Goal: Book appointment/travel/reservation

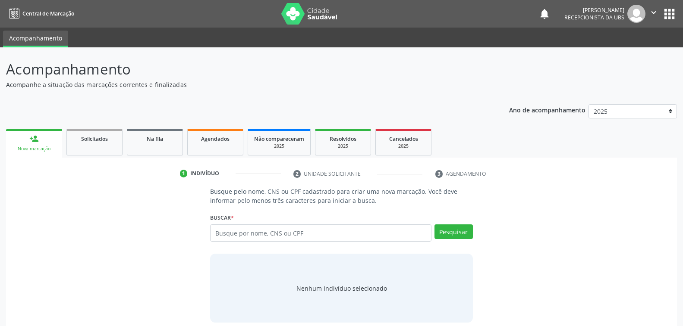
click at [323, 234] on input "text" at bounding box center [320, 233] width 221 height 17
type input "carla daniela da silva santos"
click at [454, 231] on button "Pesquisar" at bounding box center [453, 232] width 38 height 15
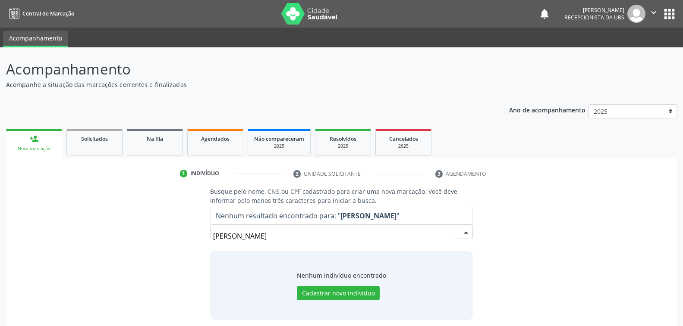
click at [308, 233] on input "carla daniela da silva santos" at bounding box center [333, 236] width 241 height 17
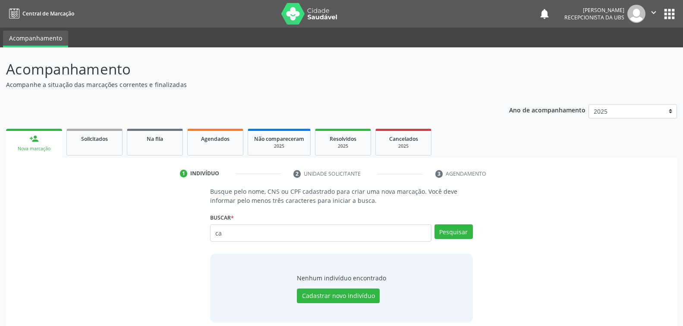
type input "c"
click at [329, 233] on input "text" at bounding box center [320, 233] width 221 height 17
type input "209136065740018"
click at [458, 234] on button "Pesquisar" at bounding box center [453, 232] width 38 height 15
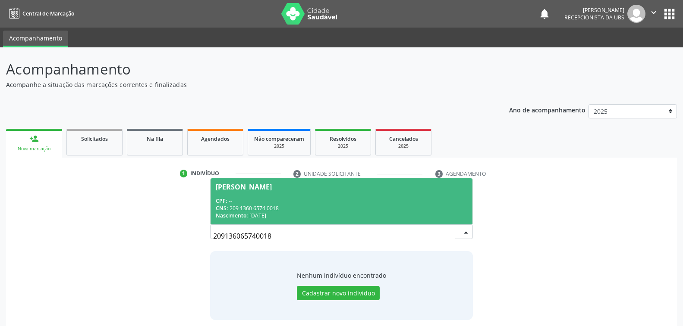
click at [317, 194] on span "Carla Daniela Santos CPF: -- CNS: 209 1360 6574 0018 Nascimento: 05/10/1999" at bounding box center [340, 202] width 261 height 46
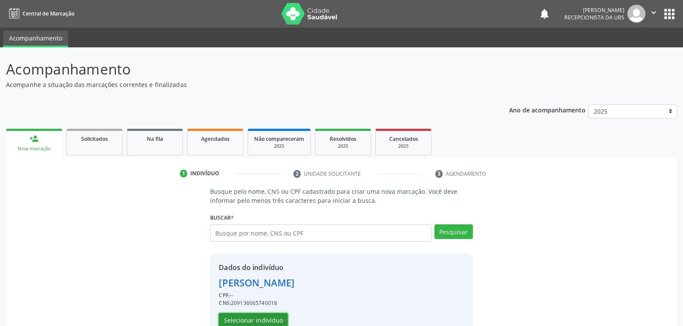
click at [268, 320] on button "Selecionar indivíduo" at bounding box center [253, 320] width 69 height 15
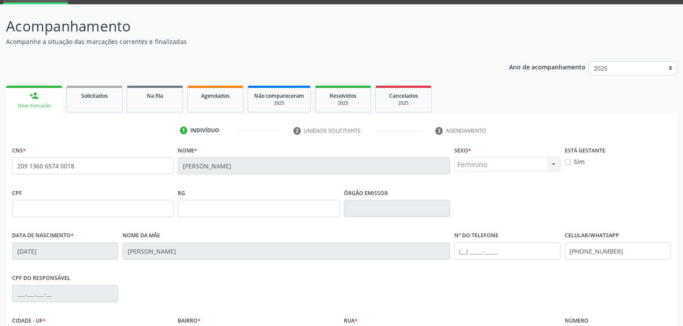
scroll to position [140, 0]
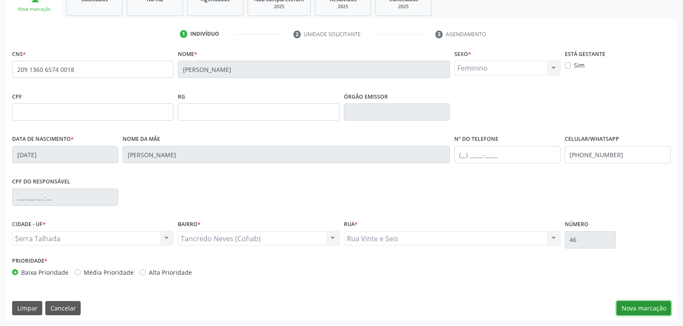
click at [647, 308] on button "Nova marcação" at bounding box center [643, 308] width 54 height 15
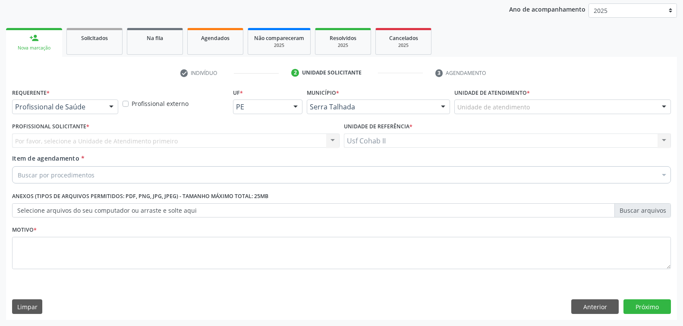
scroll to position [100, 0]
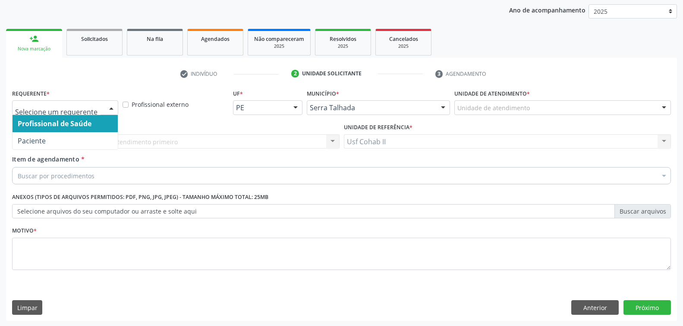
click at [113, 107] on div at bounding box center [111, 108] width 13 height 15
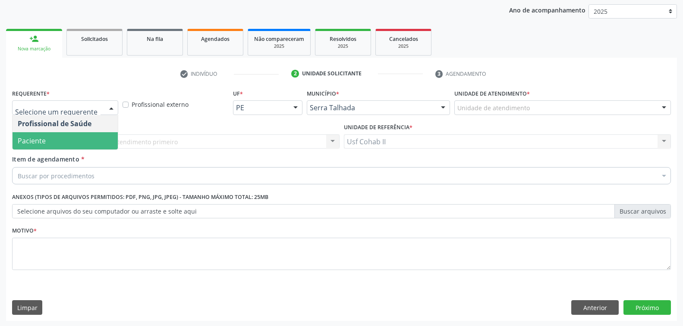
click at [104, 145] on span "Paciente" at bounding box center [65, 140] width 105 height 17
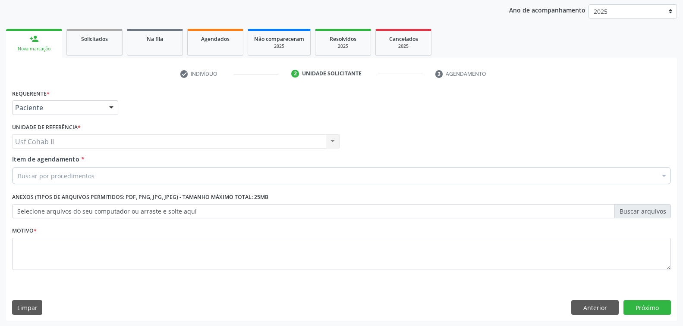
click at [118, 174] on div "Buscar por procedimentos" at bounding box center [341, 175] width 658 height 17
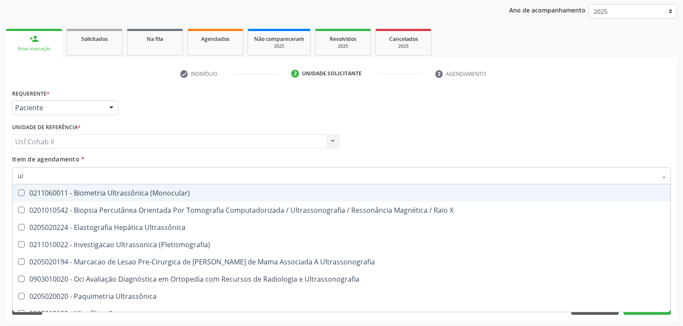
type input "u"
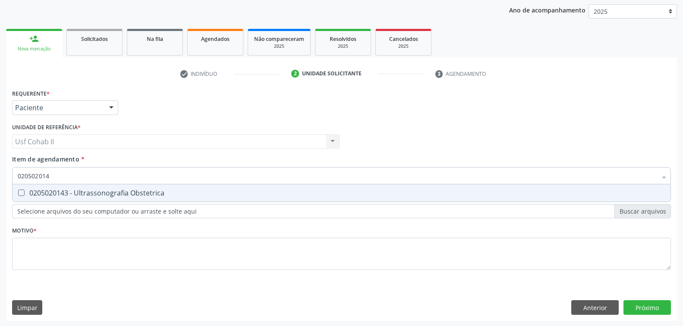
type input "0205020143"
click at [106, 195] on div "0205020143 - Ultrassonografia Obstetrica" at bounding box center [341, 193] width 647 height 7
checkbox Obstetrica "true"
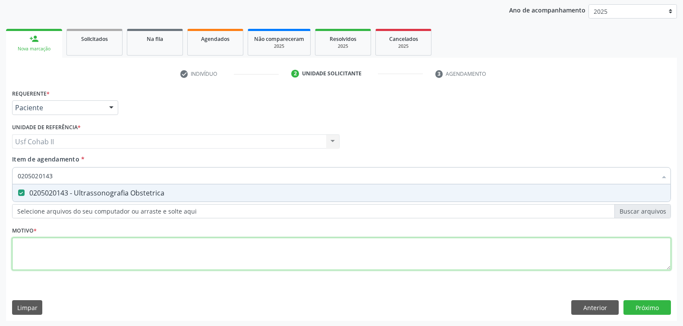
click at [66, 255] on div "Requerente * Paciente Profissional de Saúde Paciente Nenhum resultado encontrad…" at bounding box center [341, 184] width 658 height 195
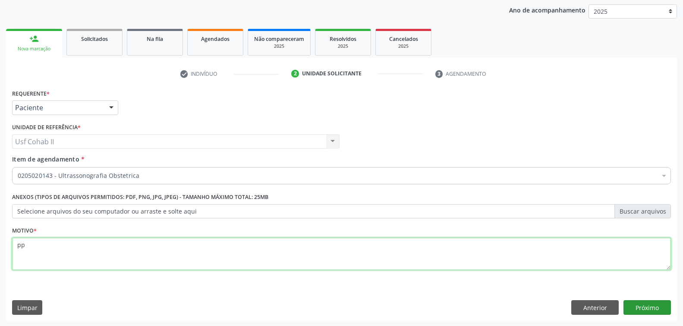
type textarea "pp"
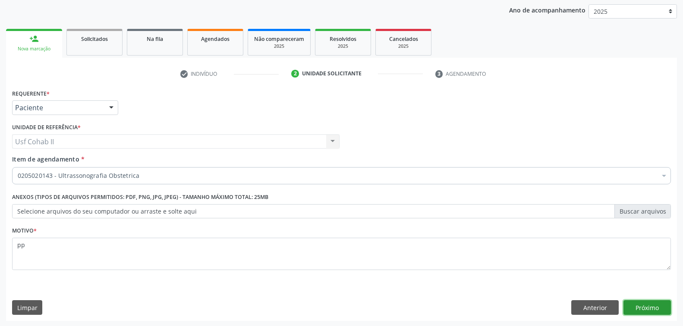
click at [641, 310] on button "Próximo" at bounding box center [646, 308] width 47 height 15
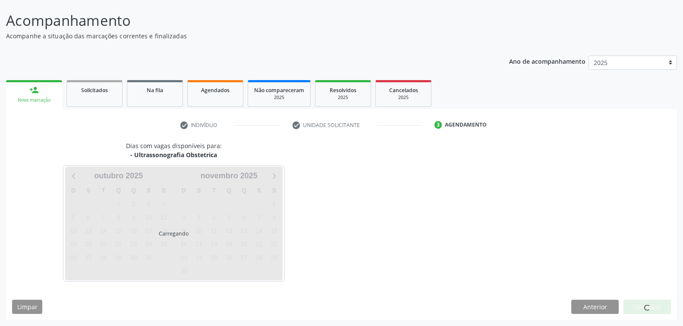
scroll to position [48, 0]
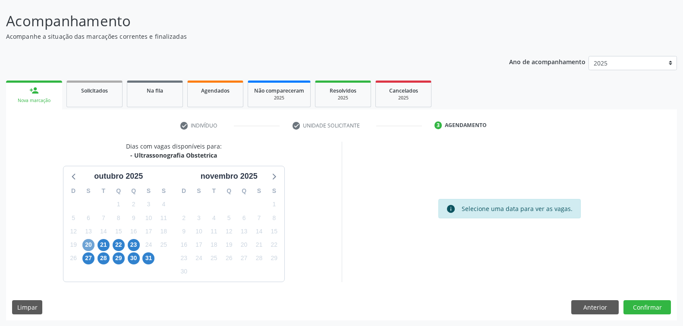
click at [87, 246] on span "20" at bounding box center [88, 245] width 12 height 12
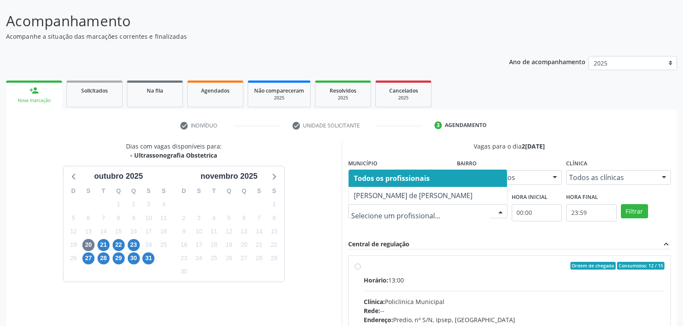
click at [498, 212] on div at bounding box center [500, 212] width 13 height 15
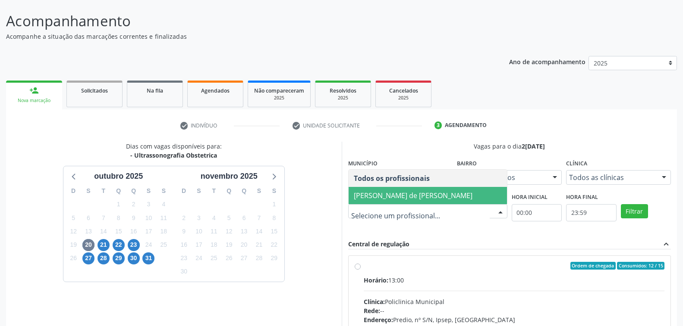
click at [472, 197] on span "Ana Carolina Barboza de Andrada Melo Lyra" at bounding box center [413, 195] width 119 height 9
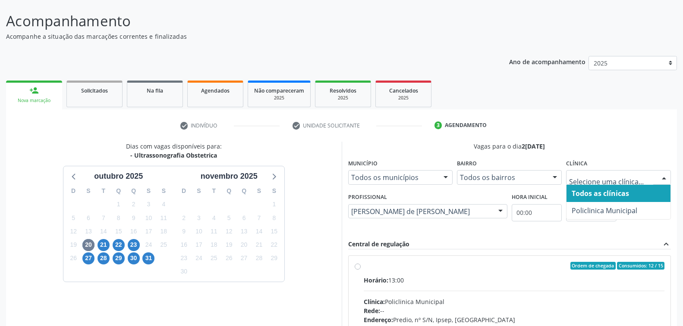
click at [661, 179] on div at bounding box center [663, 178] width 13 height 15
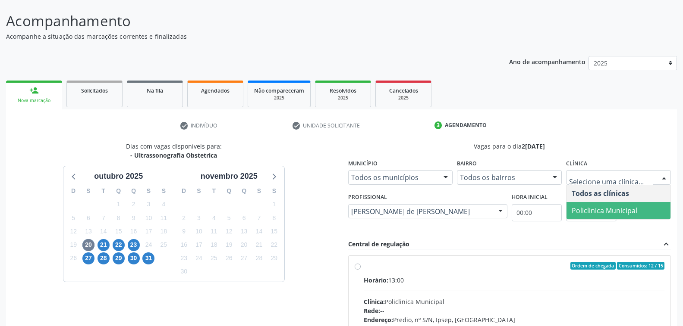
click at [614, 206] on span "Policlinica Municipal" at bounding box center [604, 210] width 66 height 9
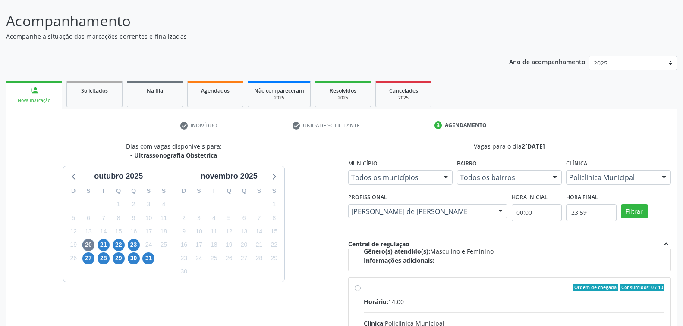
scroll to position [135, 0]
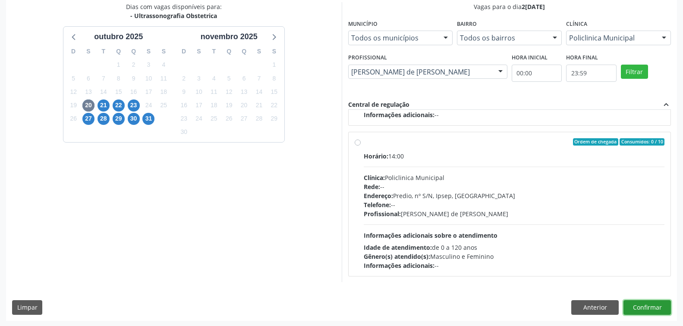
click at [649, 304] on button "Confirmar" at bounding box center [646, 308] width 47 height 15
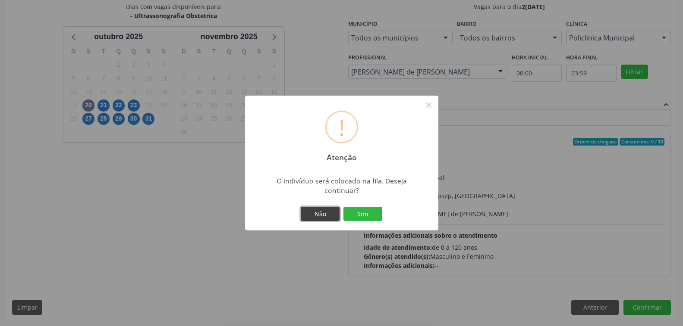
click at [314, 215] on button "Não" at bounding box center [320, 214] width 39 height 15
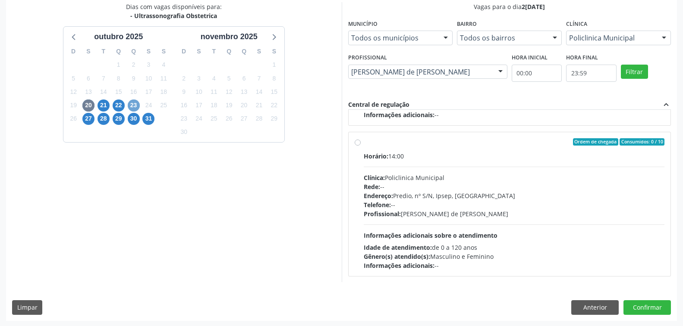
click at [130, 103] on span "23" at bounding box center [134, 106] width 12 height 12
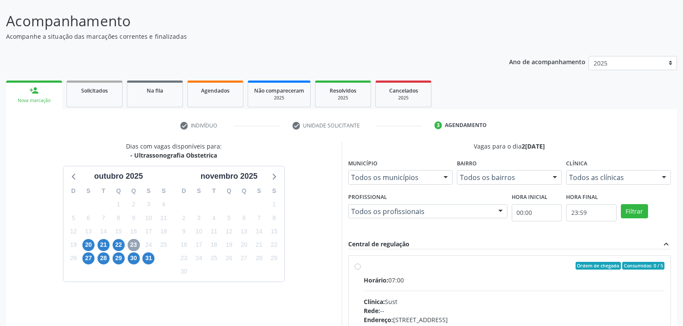
scroll to position [172, 0]
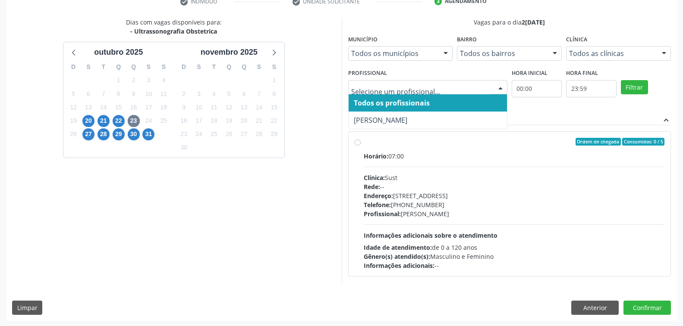
click at [504, 86] on div at bounding box center [500, 88] width 13 height 15
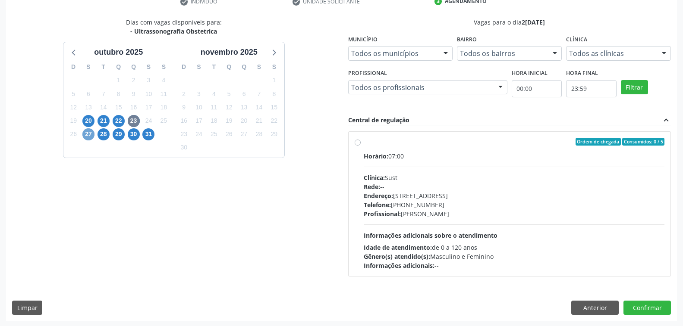
click at [90, 134] on span "27" at bounding box center [88, 134] width 12 height 12
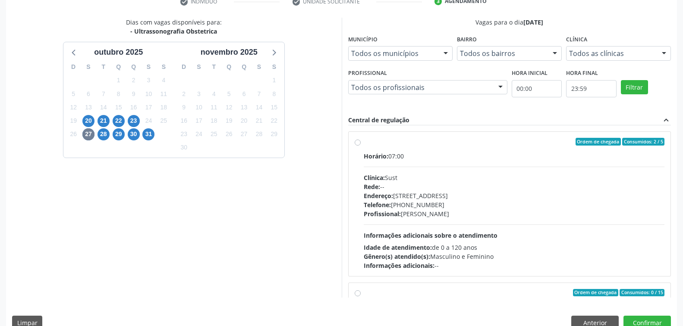
click at [503, 88] on div at bounding box center [500, 88] width 13 height 15
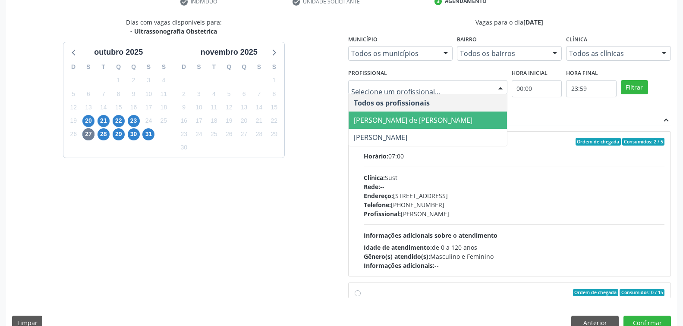
click at [470, 119] on span "Ana Carolina Barboza de Andrada Melo Lyra" at bounding box center [413, 120] width 119 height 9
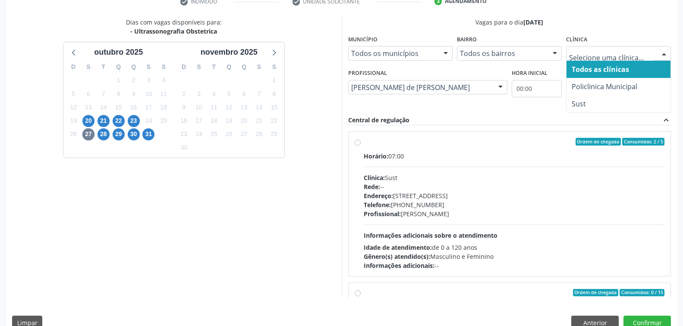
click at [659, 52] on div at bounding box center [663, 54] width 13 height 15
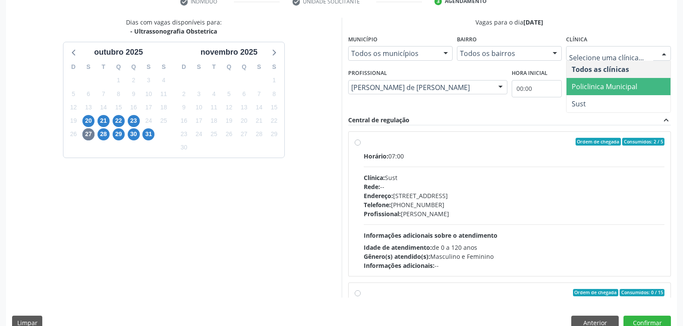
click at [631, 87] on span "Policlinica Municipal" at bounding box center [604, 86] width 66 height 9
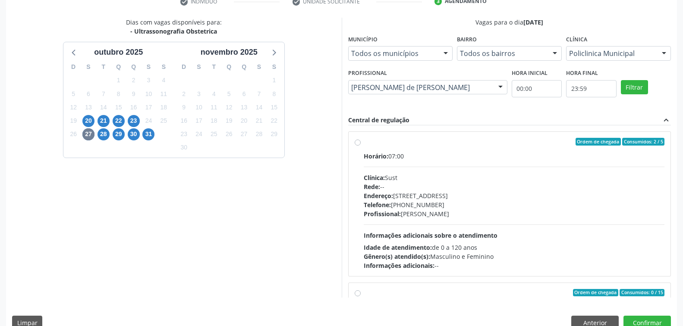
click at [586, 174] on div "Clínica: Sust" at bounding box center [513, 177] width 301 height 9
click at [360, 146] on input "Ordem de chegada Consumidos: 2 / 5 Horário: 07:00 Clínica: Sust Rede: -- Endere…" at bounding box center [357, 142] width 6 height 8
radio input "true"
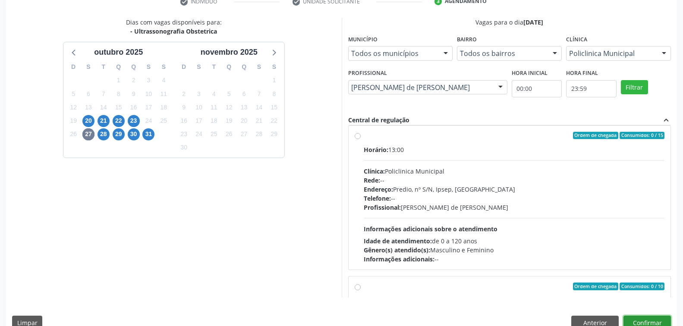
click at [638, 322] on button "Confirmar" at bounding box center [646, 323] width 47 height 15
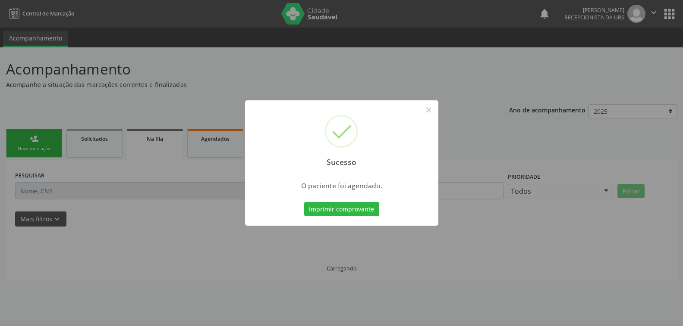
scroll to position [0, 0]
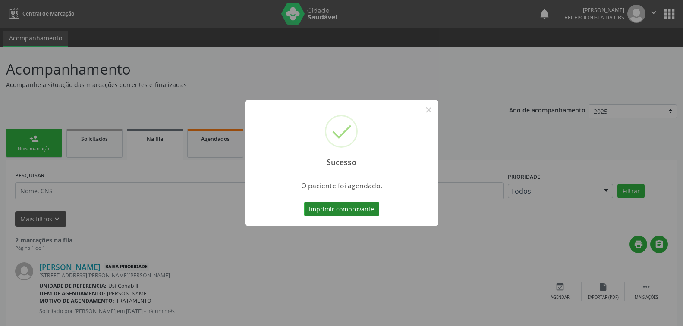
click at [342, 210] on button "Imprimir comprovante" at bounding box center [341, 209] width 75 height 15
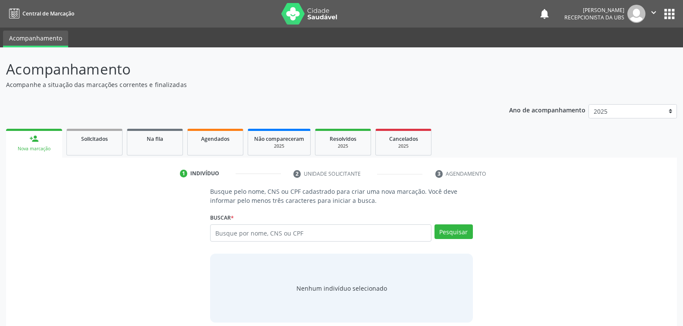
click at [292, 230] on input "text" at bounding box center [320, 233] width 221 height 17
type input "700"
